Goal: Transaction & Acquisition: Obtain resource

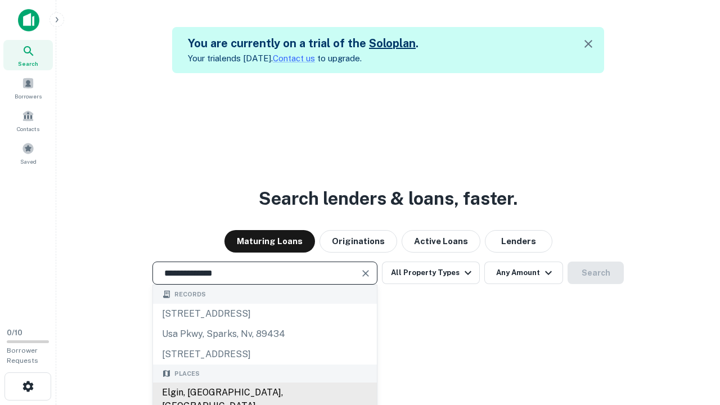
click at [265, 393] on div "Elgin, [GEOGRAPHIC_DATA], [GEOGRAPHIC_DATA]" at bounding box center [265, 400] width 224 height 34
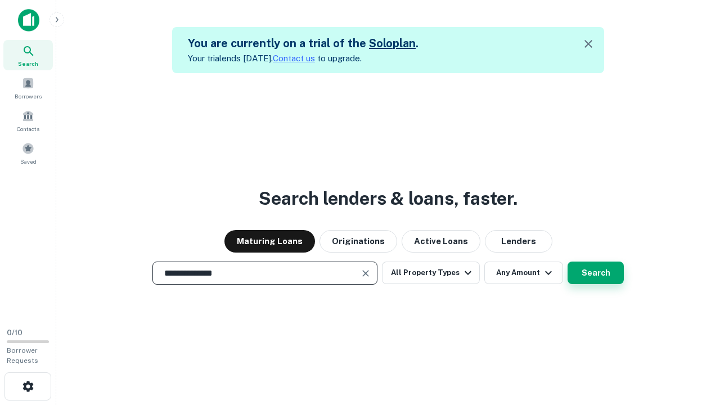
type input "**********"
click at [596, 273] on button "Search" at bounding box center [596, 273] width 56 height 23
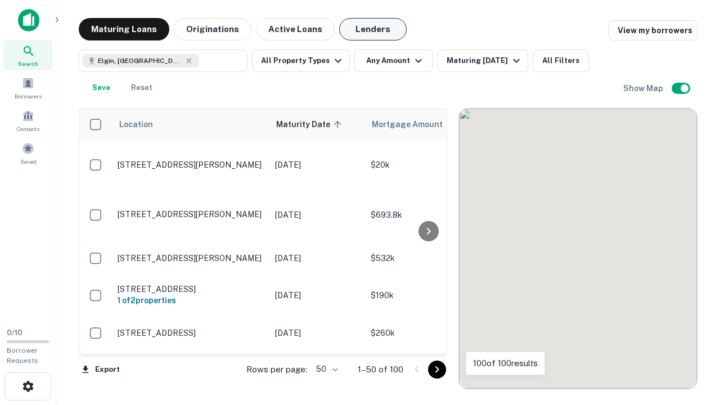
click at [373, 29] on button "Lenders" at bounding box center [373, 29] width 68 height 23
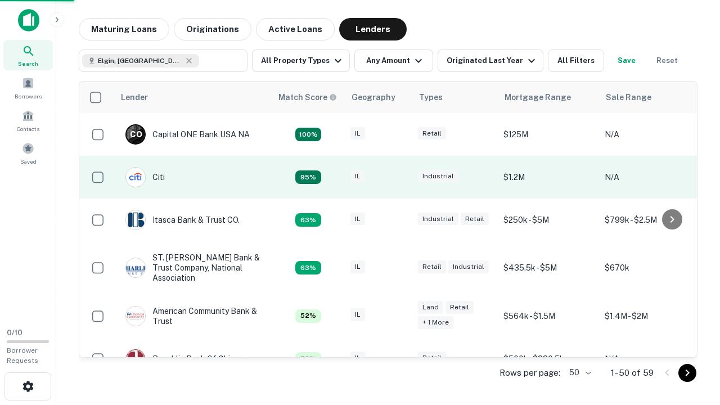
click at [400, 177] on div "IL" at bounding box center [379, 177] width 56 height 15
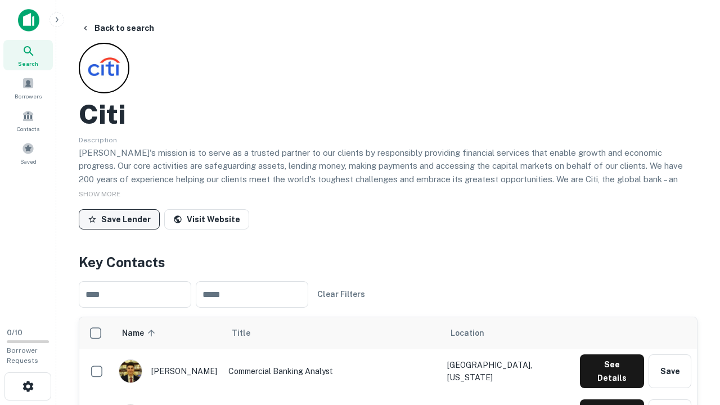
click at [119, 219] on button "Save Lender" at bounding box center [119, 219] width 81 height 20
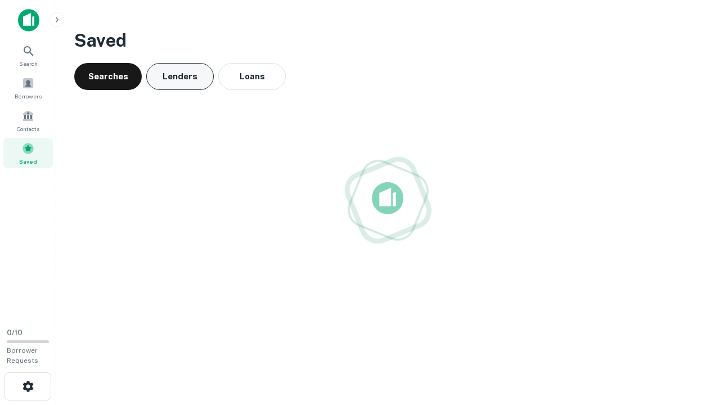
click at [180, 77] on button "Lenders" at bounding box center [180, 76] width 68 height 27
